Goal: Task Accomplishment & Management: Manage account settings

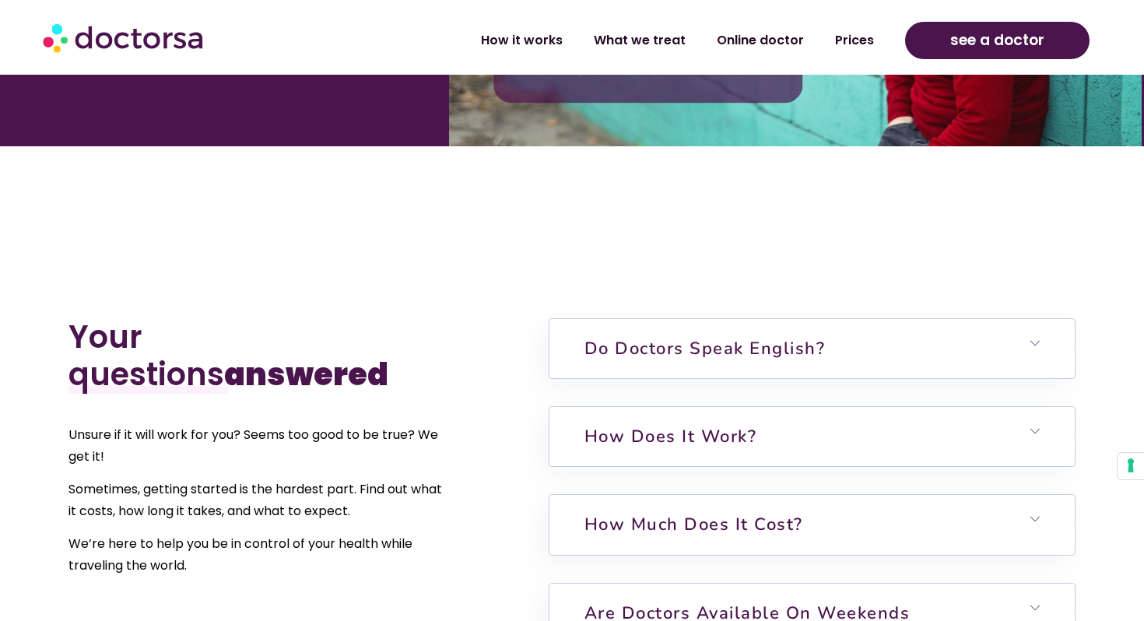
scroll to position [3565, 0]
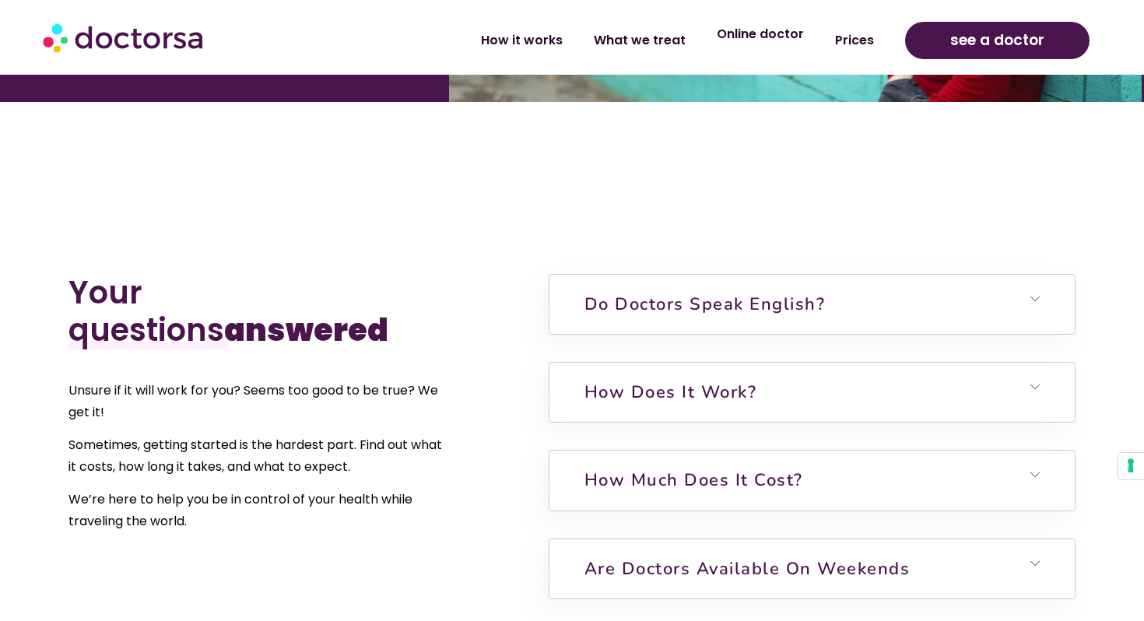
click at [763, 39] on link "Online doctor" at bounding box center [760, 34] width 118 height 36
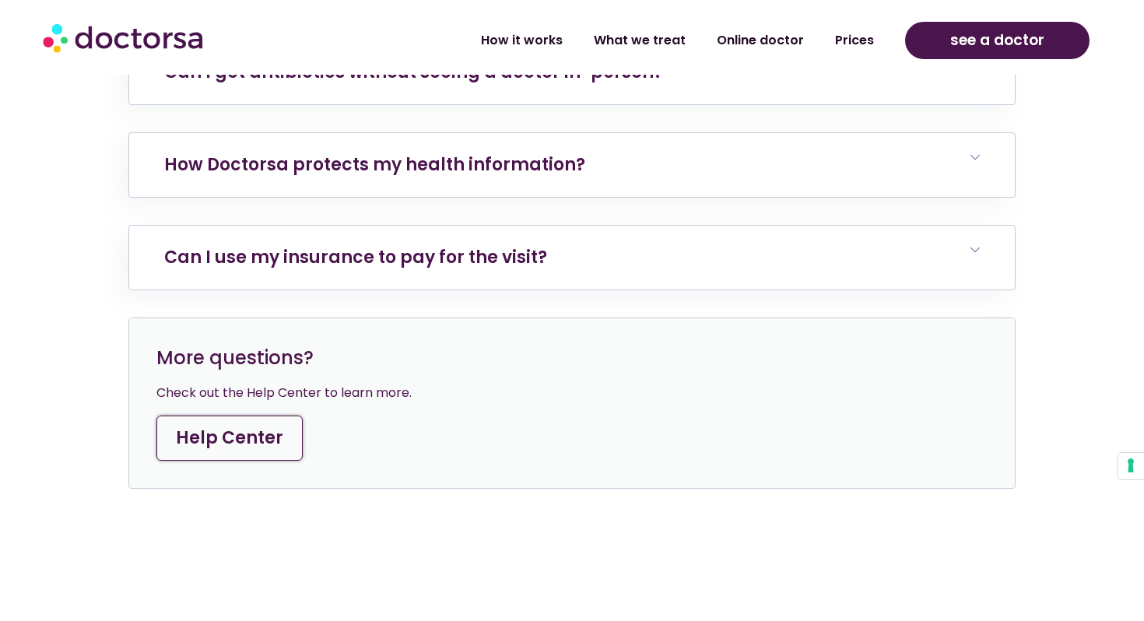
scroll to position [5563, 0]
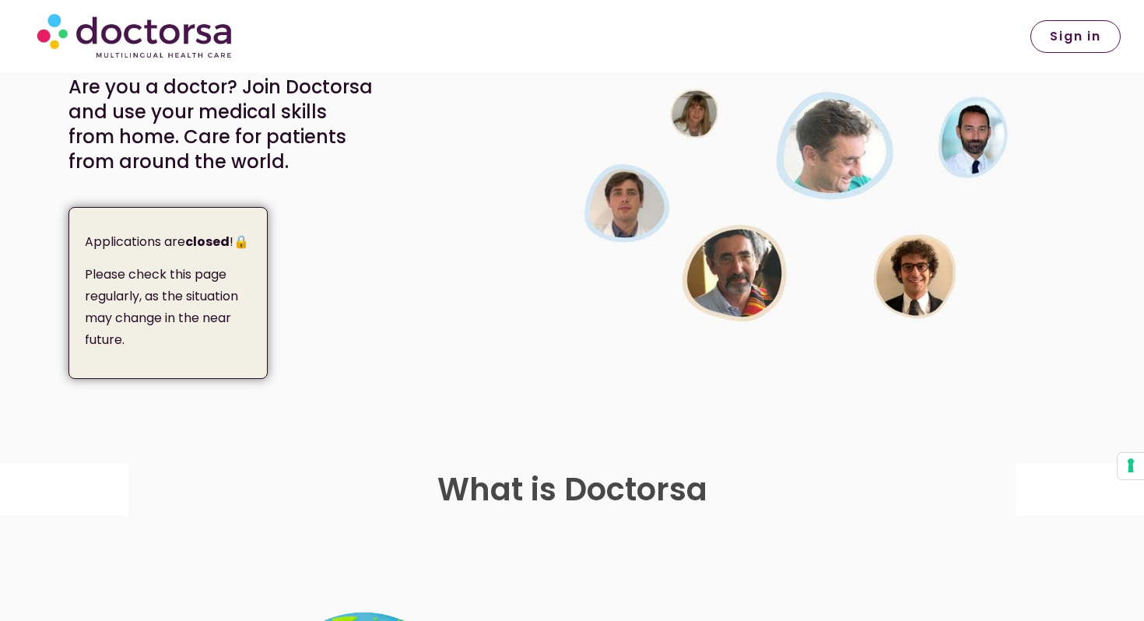
scroll to position [228, 0]
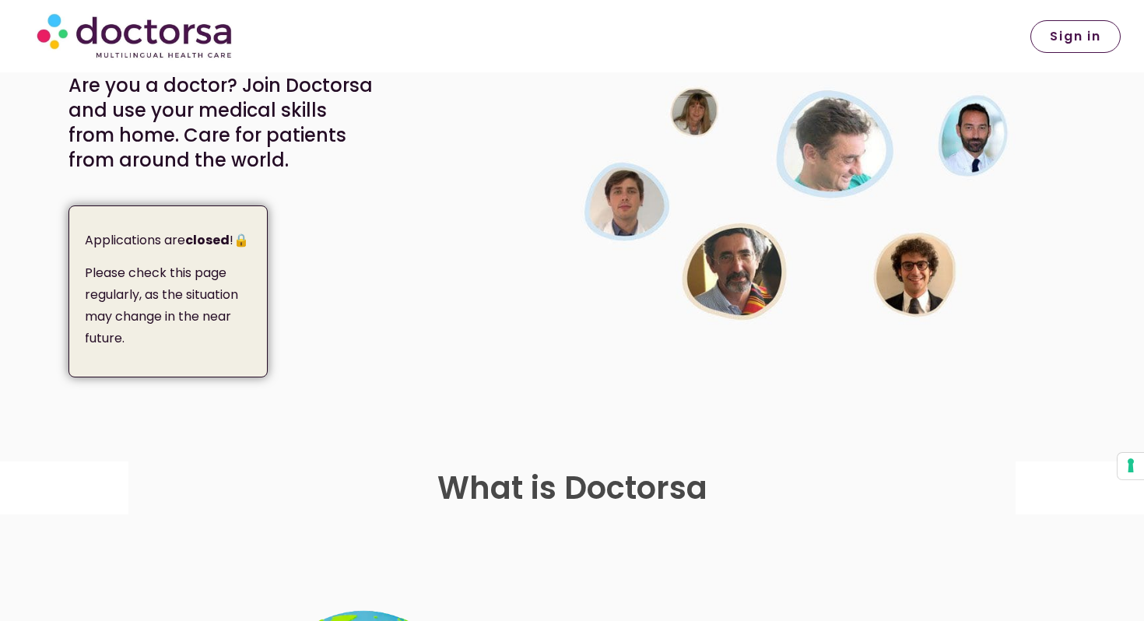
click at [1073, 33] on span "Sign in" at bounding box center [1075, 36] width 51 height 12
